Goal: Navigation & Orientation: Find specific page/section

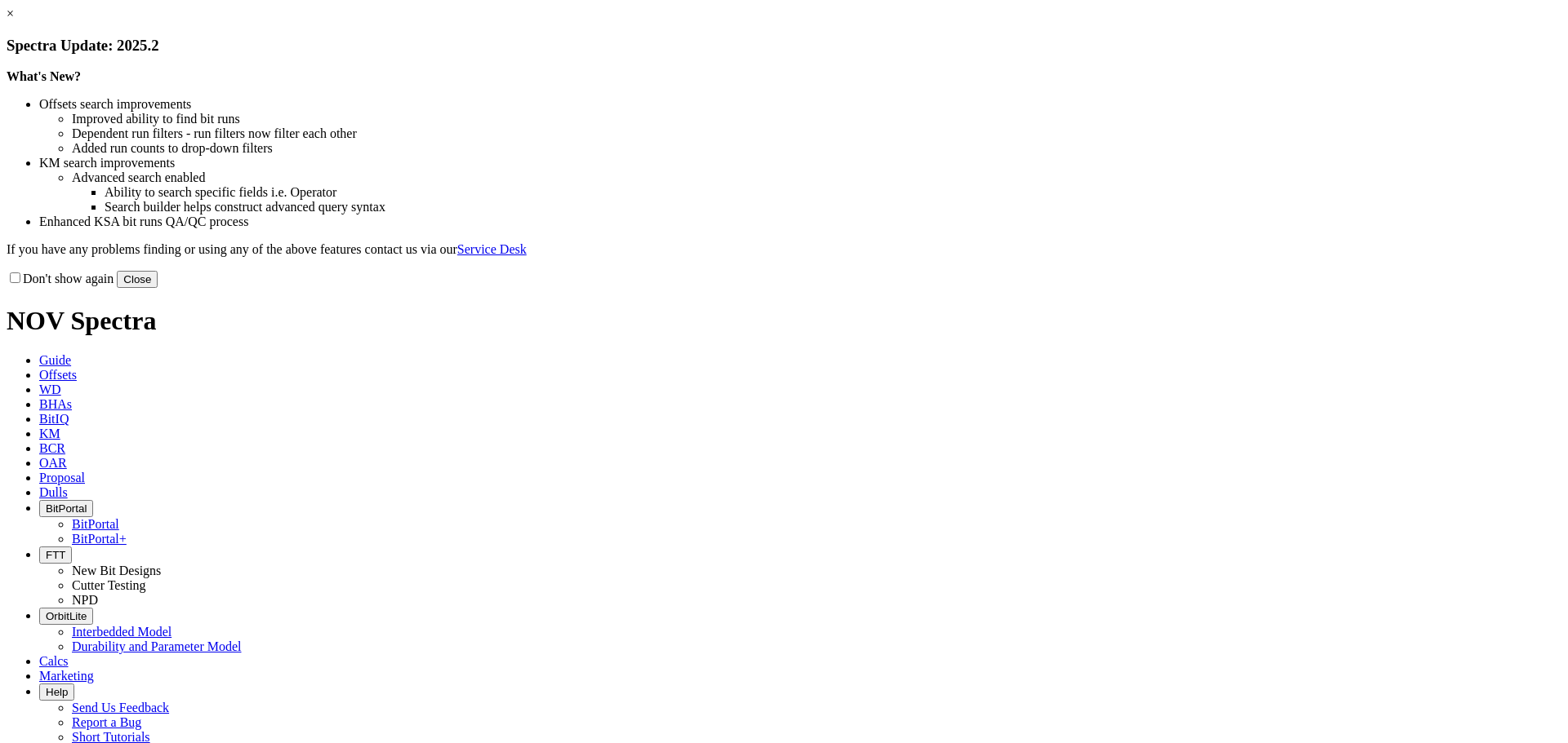
click at [158, 288] on button "Close" at bounding box center [137, 280] width 41 height 18
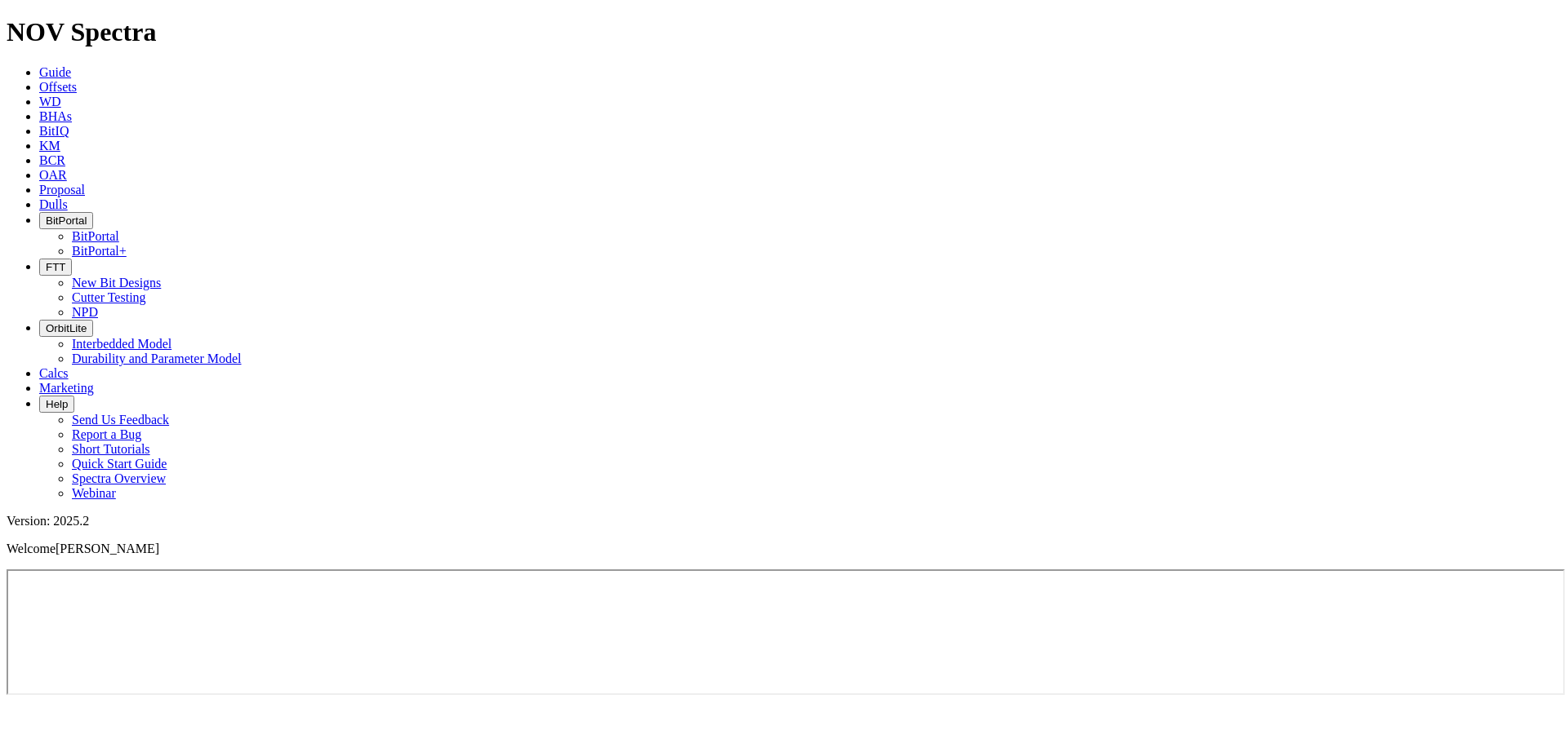
click at [85, 183] on link "Proposal" at bounding box center [62, 190] width 46 height 14
click at [93, 212] on button "BitPortal" at bounding box center [66, 220] width 54 height 18
click at [119, 230] on link "BitPortal" at bounding box center [95, 236] width 48 height 14
